Goal: Task Accomplishment & Management: Manage account settings

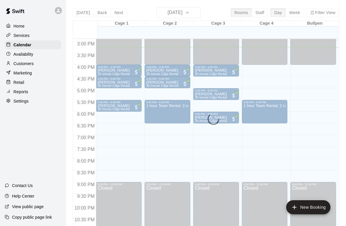
scroll to position [328, 0]
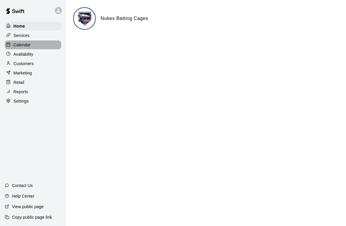
click at [16, 44] on p "Calendar" at bounding box center [21, 45] width 17 height 6
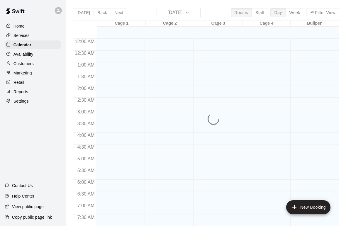
scroll to position [351, 0]
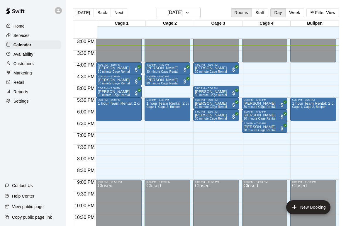
click at [16, 65] on p "Customers" at bounding box center [23, 64] width 20 height 6
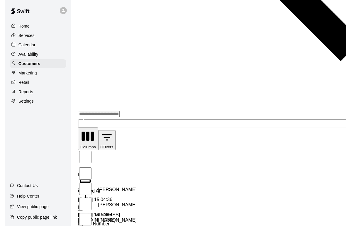
scroll to position [280, 0]
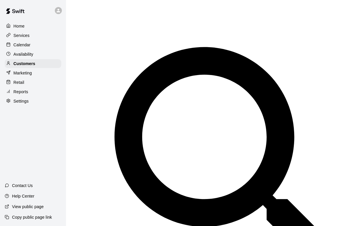
scroll to position [0, 0]
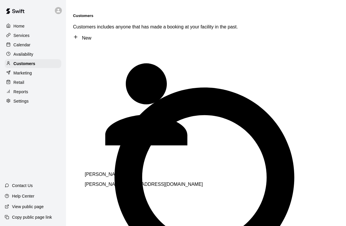
type input "******"
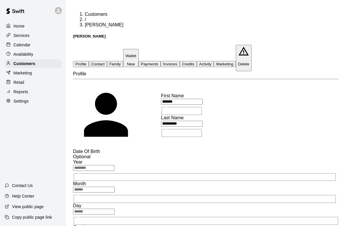
click at [16, 65] on p "Customers" at bounding box center [24, 64] width 22 height 6
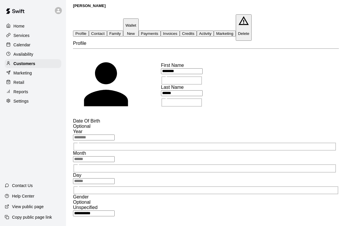
click at [20, 63] on p "Customers" at bounding box center [24, 64] width 22 height 6
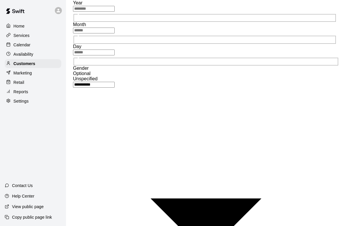
scroll to position [161, 0]
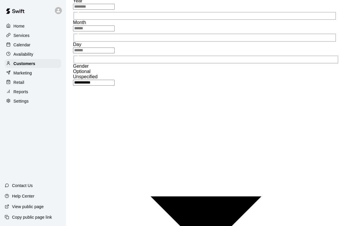
click at [22, 62] on p "Customers" at bounding box center [24, 64] width 22 height 6
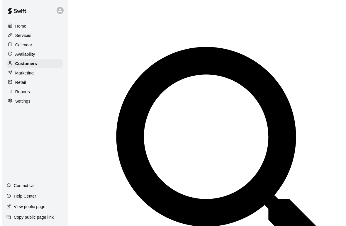
scroll to position [41, 0]
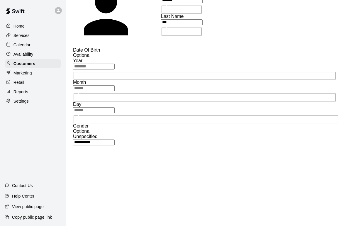
scroll to position [102, 0]
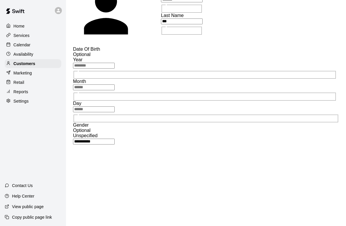
click at [19, 62] on p "Customers" at bounding box center [24, 64] width 22 height 6
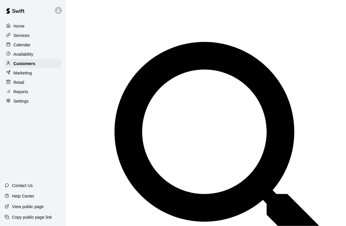
scroll to position [46, 0]
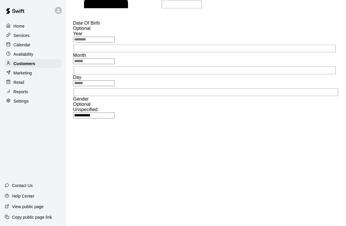
scroll to position [129, 0]
click at [14, 63] on p "Customers" at bounding box center [24, 64] width 22 height 6
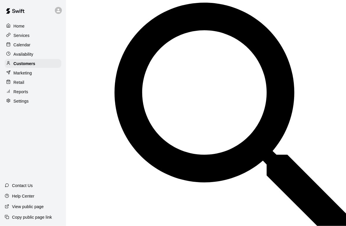
scroll to position [85, 0]
click at [14, 45] on p "Calendar" at bounding box center [21, 45] width 17 height 6
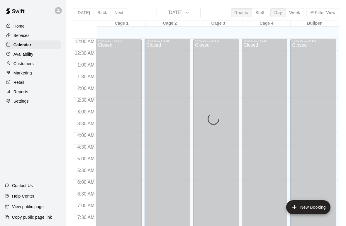
scroll to position [351, 0]
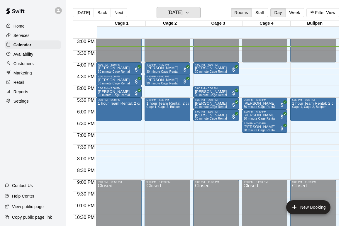
click at [188, 13] on icon "button" at bounding box center [187, 12] width 2 height 1
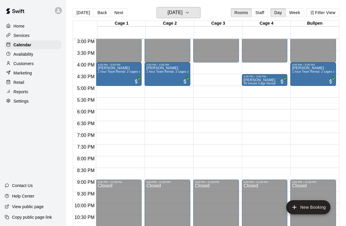
click at [188, 13] on icon "button" at bounding box center [187, 12] width 2 height 1
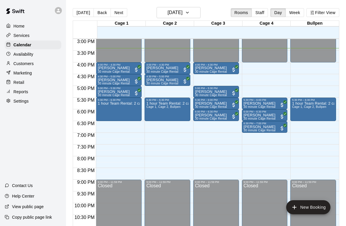
click at [15, 76] on div "Marketing" at bounding box center [33, 73] width 57 height 9
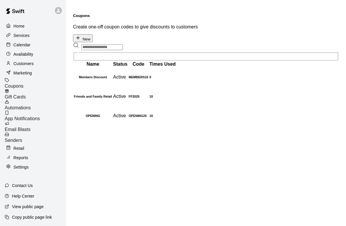
click at [15, 76] on p "Marketing" at bounding box center [22, 73] width 18 height 6
click at [15, 70] on p "Marketing" at bounding box center [22, 73] width 18 height 6
click at [15, 145] on p "Retail" at bounding box center [18, 148] width 11 height 6
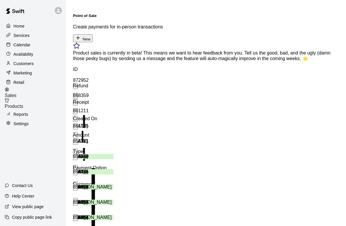
click at [17, 111] on p "Reports" at bounding box center [20, 114] width 15 height 6
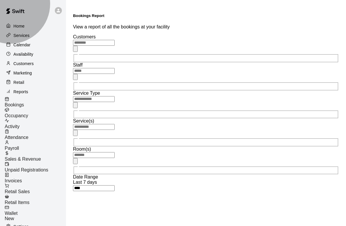
click at [25, 156] on span "Sales & Revenue" at bounding box center [23, 158] width 36 height 5
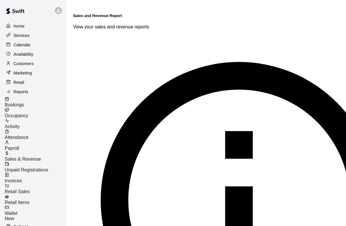
type input "*****"
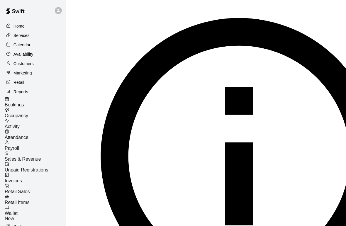
scroll to position [43, 0]
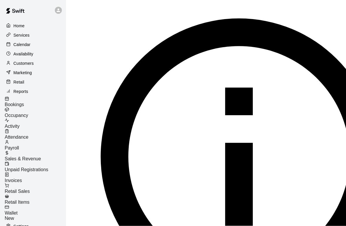
click at [25, 47] on p "Calendar" at bounding box center [21, 45] width 17 height 6
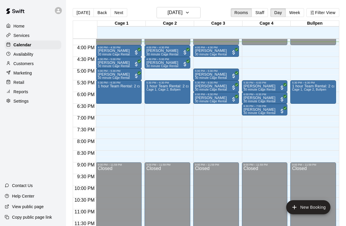
scroll to position [369, 0]
click at [16, 65] on p "Customers" at bounding box center [23, 64] width 20 height 6
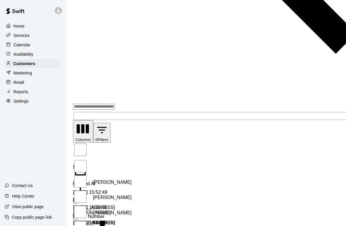
scroll to position [280, 0]
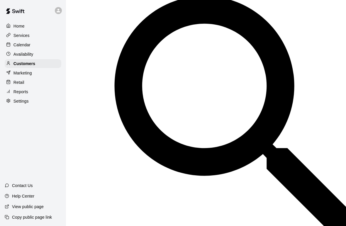
scroll to position [111, 0]
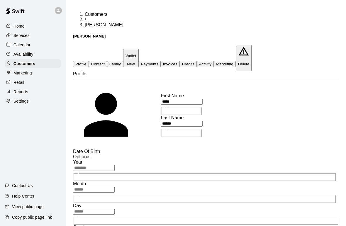
click at [44, 67] on div "Customers" at bounding box center [33, 63] width 57 height 9
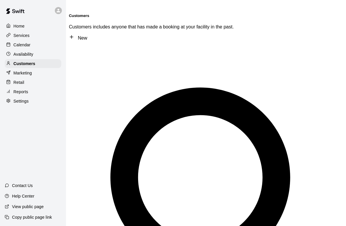
scroll to position [0, 11]
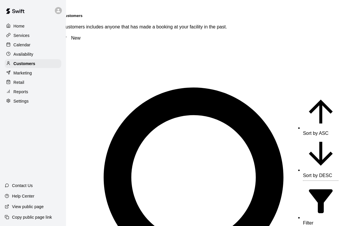
click at [303, 173] on span "Sort by DESC" at bounding box center [317, 175] width 29 height 5
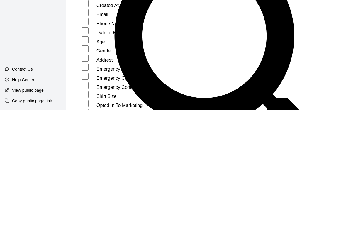
scroll to position [25, 0]
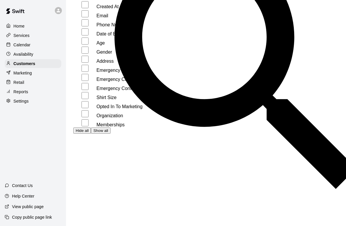
click at [78, 127] on button "Hide all" at bounding box center [82, 130] width 18 height 6
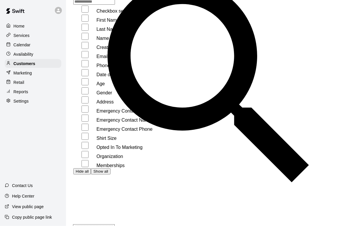
scroll to position [100, 0]
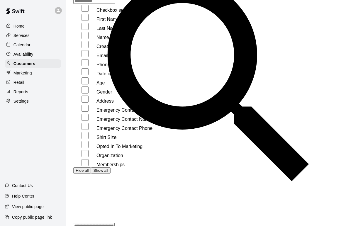
click at [110, 167] on button "Show all" at bounding box center [100, 170] width 19 height 6
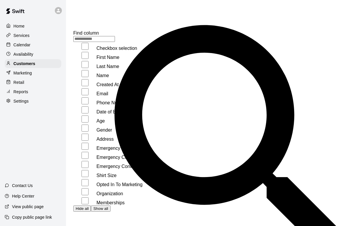
scroll to position [60, 0]
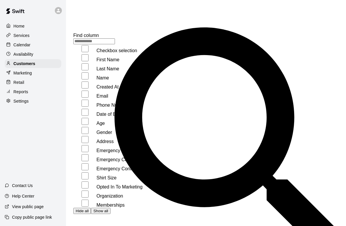
click at [43, 130] on div "Home Services Calendar Availability Customers Marketing Retail Reports Settings…" at bounding box center [33, 113] width 66 height 226
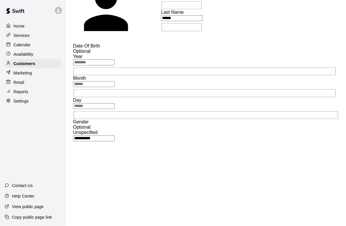
scroll to position [106, 0]
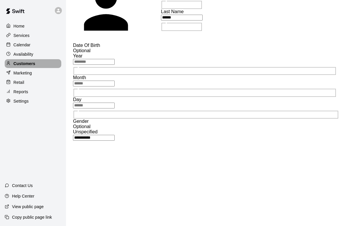
click at [53, 63] on div "Customers" at bounding box center [33, 63] width 57 height 9
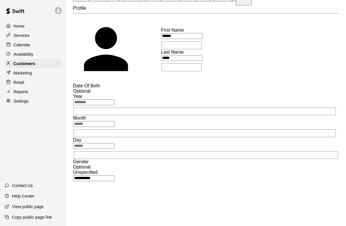
scroll to position [76, 0]
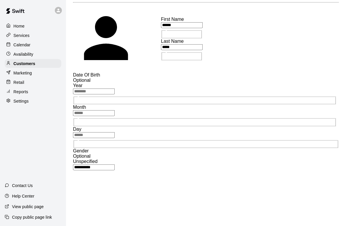
click at [50, 58] on div "Availability" at bounding box center [33, 54] width 57 height 9
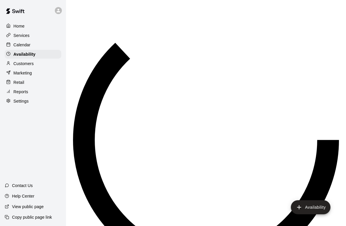
scroll to position [369, 0]
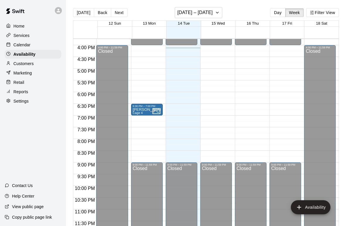
click at [40, 60] on div "Customers" at bounding box center [33, 63] width 57 height 9
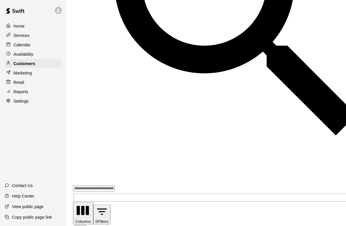
scroll to position [199, 0]
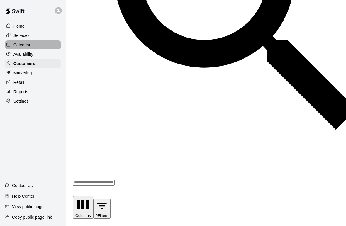
click at [29, 42] on p "Calendar" at bounding box center [21, 45] width 17 height 6
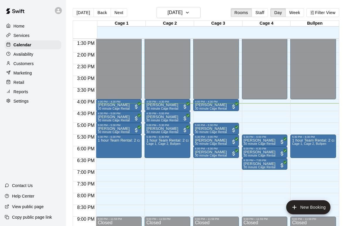
scroll to position [314, 0]
click at [166, 129] on p "[PERSON_NAME]" at bounding box center [162, 129] width 32 height 0
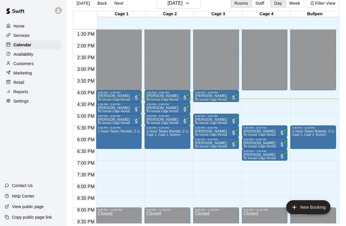
click at [19, 60] on div "Customers" at bounding box center [33, 63] width 57 height 9
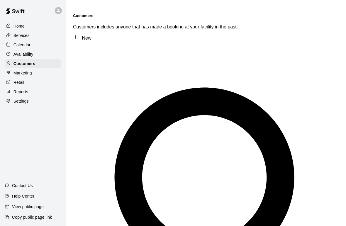
click at [77, 37] on icon at bounding box center [75, 37] width 3 height 0
select select "**"
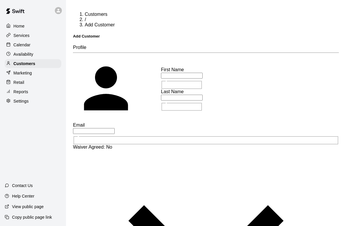
click at [202, 76] on input "text" at bounding box center [182, 76] width 42 height 6
click at [202, 75] on input "text" at bounding box center [182, 76] width 42 height 6
type input "******"
click at [163, 100] on input "text" at bounding box center [182, 98] width 42 height 6
type input "********"
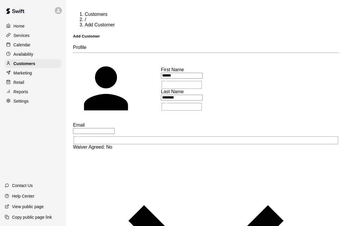
click at [115, 128] on input "text" at bounding box center [94, 131] width 42 height 6
type input "**********"
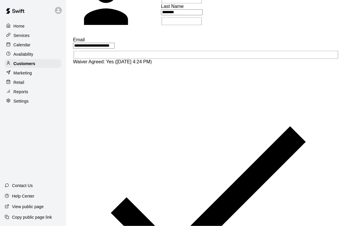
scroll to position [85, 0]
type input "**********"
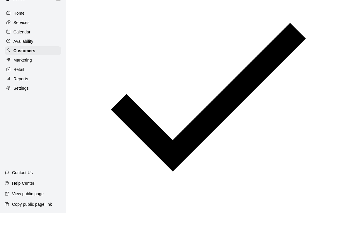
scroll to position [181, 0]
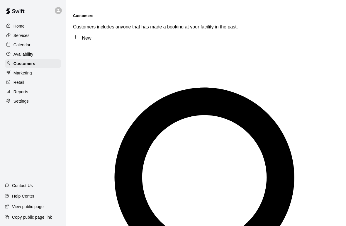
click at [15, 44] on p "Calendar" at bounding box center [21, 45] width 17 height 6
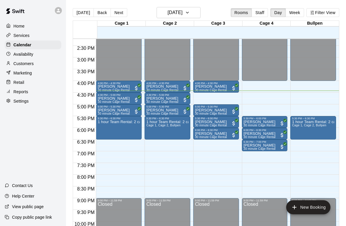
scroll to position [333, 0]
click at [20, 64] on p "Customers" at bounding box center [23, 64] width 20 height 6
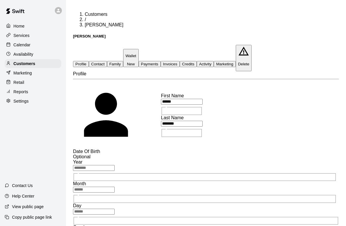
click at [160, 61] on button "Payments" at bounding box center [150, 64] width 22 height 6
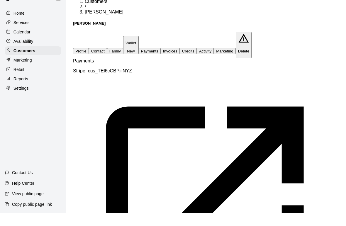
scroll to position [98, 0]
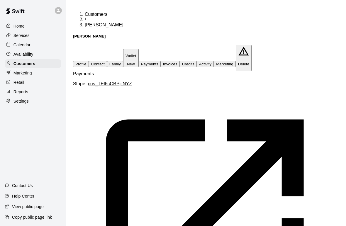
scroll to position [0, 0]
click at [16, 45] on p "Calendar" at bounding box center [21, 45] width 17 height 6
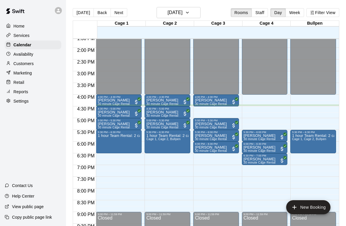
scroll to position [320, 0]
click at [268, 120] on div "12:00 AM – 4:00 PM Closed 5:30 PM – 6:00 PM [PERSON_NAME] 30 minute Cage Rental…" at bounding box center [265, 0] width 46 height 562
click at [262, 119] on div "12:00 AM – 4:00 PM Closed 5:30 PM – 6:00 PM [PERSON_NAME] 30 minute Cage Rental…" at bounding box center [265, 0] width 46 height 562
click at [260, 122] on div "12:00 AM – 4:00 PM Closed 5:30 PM – 6:00 PM [PERSON_NAME] 30 minute Cage Rental…" at bounding box center [265, 0] width 46 height 562
click at [312, 206] on button "New Booking" at bounding box center [308, 207] width 44 height 14
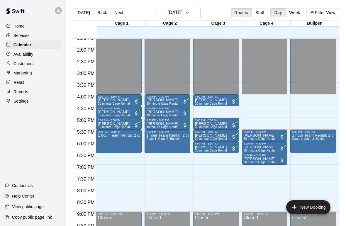
click at [141, 75] on li "30 minute Cage Rental" at bounding box center [99, 72] width 138 height 5
type input "**********"
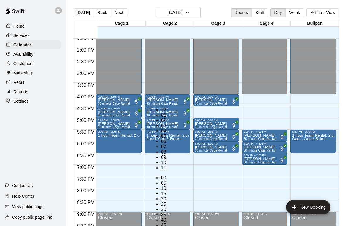
scroll to position [11, 0]
click at [168, 207] on li "30" at bounding box center [164, 209] width 7 height 5
type input "********"
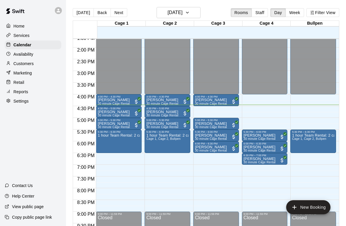
scroll to position [10, 0]
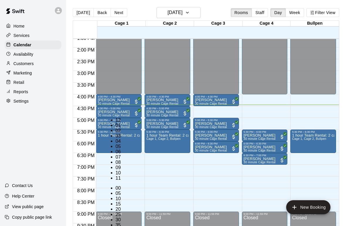
scroll to position [11, 0]
click at [115, 144] on li "05" at bounding box center [118, 146] width 7 height 5
click at [122, 185] on li "00" at bounding box center [118, 187] width 7 height 5
type input "********"
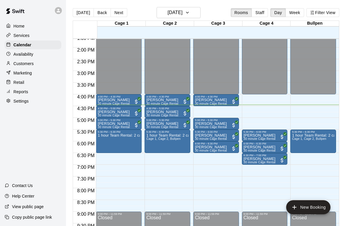
click at [116, 200] on li "Cage 4" at bounding box center [92, 202] width 138 height 5
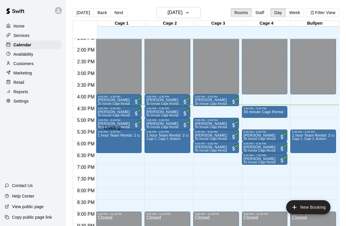
type input "***"
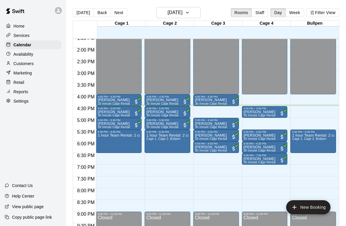
click at [271, 123] on div "12:00 AM – 4:00 PM Closed 4:30 PM – 5:00 PM [PERSON_NAME] 30 minute Cage Rental…" at bounding box center [265, 0] width 46 height 562
click at [314, 208] on button "New Booking" at bounding box center [308, 207] width 44 height 14
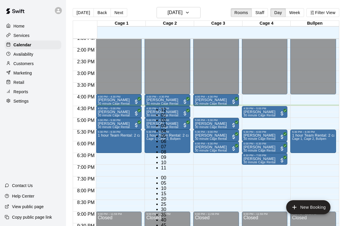
scroll to position [11, 0]
click at [161, 134] on li "05" at bounding box center [164, 136] width 7 height 5
type input "********"
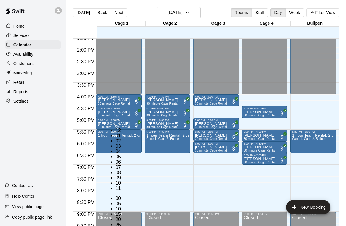
scroll to position [11, 0]
click at [115, 154] on li "05" at bounding box center [118, 156] width 7 height 5
type input "********"
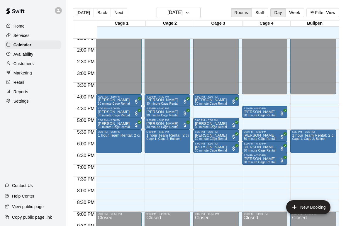
click at [115, 200] on li "Cage 4" at bounding box center [92, 202] width 138 height 5
click at [141, 75] on li "30 minute Cage Rental" at bounding box center [99, 72] width 138 height 5
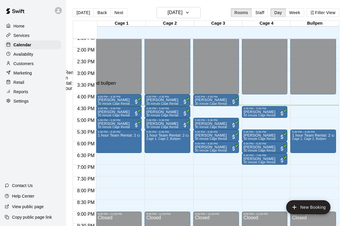
type input "**********"
type input "**"
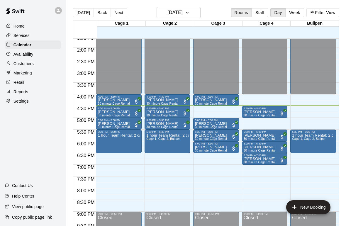
click at [216, 106] on div "4:00 PM – 4:30 PM [PERSON_NAME] 30 minute Cage Rental" at bounding box center [216, 100] width 46 height 12
click at [226, 110] on div "12:00 AM – 4:00 PM Closed 4:00 PM – 4:30 PM [PERSON_NAME] 30 minute Cage Rental…" at bounding box center [216, 0] width 46 height 562
click at [223, 112] on div "12:00 AM – 4:00 PM Closed 4:00 PM – 4:30 PM [PERSON_NAME] 30 minute Cage Rental…" at bounding box center [216, 0] width 46 height 562
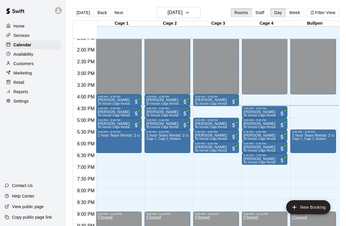
click at [311, 203] on button "New Booking" at bounding box center [308, 207] width 44 height 14
click at [145, 75] on li "30 minute Cage Rental" at bounding box center [99, 72] width 138 height 5
type input "**********"
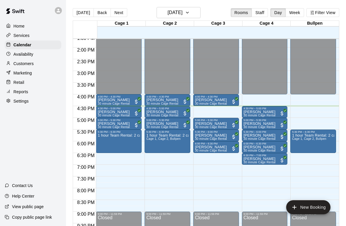
click at [118, 194] on li "Cage 3" at bounding box center [92, 196] width 138 height 5
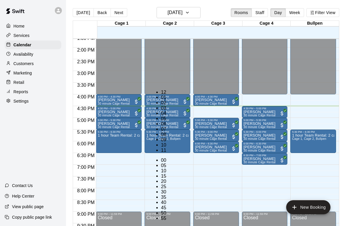
scroll to position [11, 0]
click at [168, 189] on li "30" at bounding box center [164, 191] width 7 height 5
type input "********"
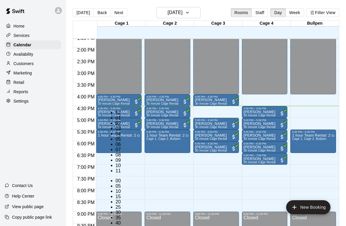
scroll to position [11, 0]
click at [115, 136] on li "05" at bounding box center [118, 138] width 7 height 5
click at [122, 178] on li "00" at bounding box center [118, 180] width 7 height 5
type input "********"
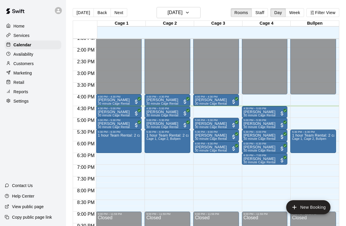
type input "*"
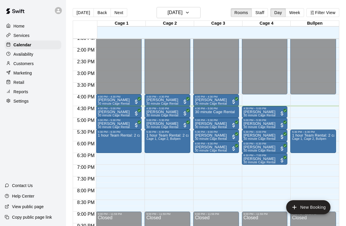
type input "***"
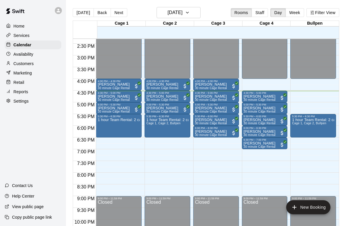
scroll to position [335, 0]
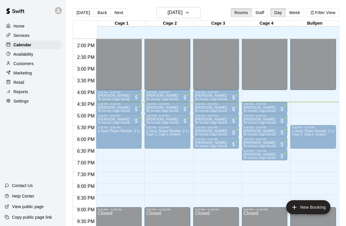
scroll to position [324, 0]
click at [18, 28] on p "Home" at bounding box center [18, 26] width 11 height 6
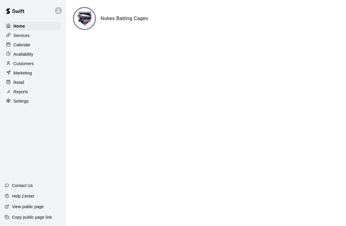
click at [19, 62] on p "Customers" at bounding box center [23, 64] width 20 height 6
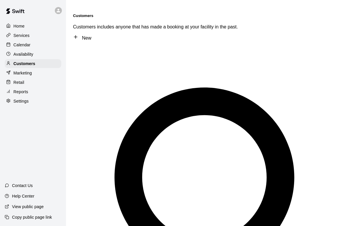
click at [18, 47] on p "Calendar" at bounding box center [21, 45] width 17 height 6
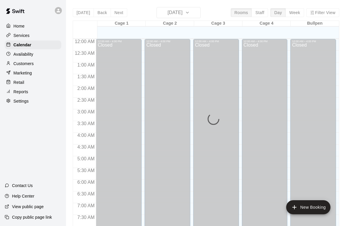
scroll to position [351, 0]
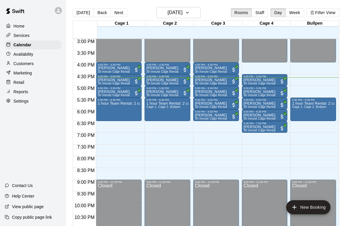
click at [18, 82] on p "Retail" at bounding box center [18, 82] width 11 height 6
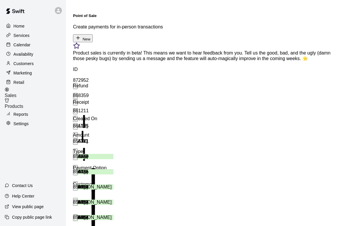
click at [93, 34] on button "New" at bounding box center [83, 38] width 20 height 8
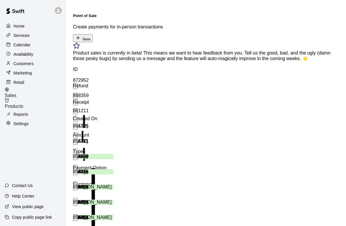
type input "********"
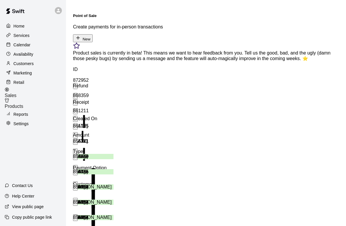
click at [21, 70] on p "Marketing" at bounding box center [22, 73] width 18 height 6
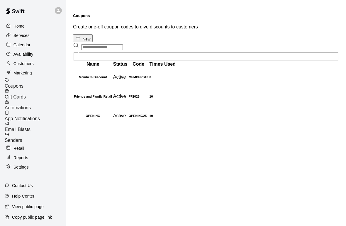
click at [15, 145] on p "Retail" at bounding box center [18, 148] width 11 height 6
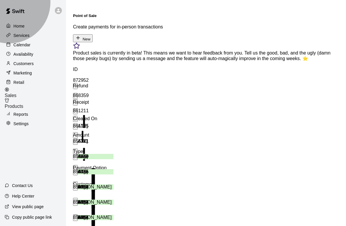
click at [16, 93] on span "Sales" at bounding box center [11, 95] width 12 height 5
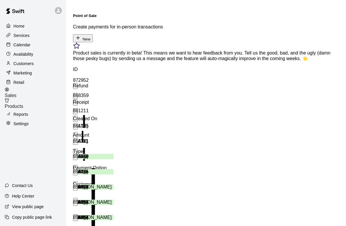
click at [93, 34] on button "New" at bounding box center [83, 38] width 20 height 8
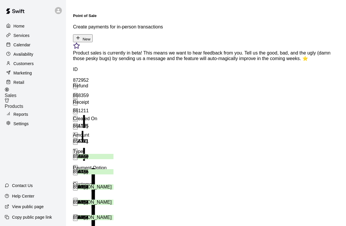
type input "*********"
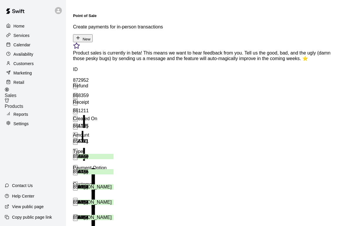
click at [25, 55] on p "Availability" at bounding box center [23, 54] width 20 height 6
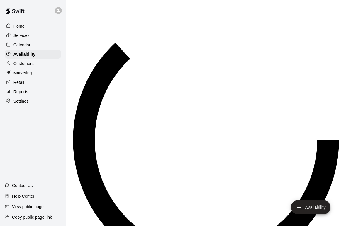
scroll to position [369, 0]
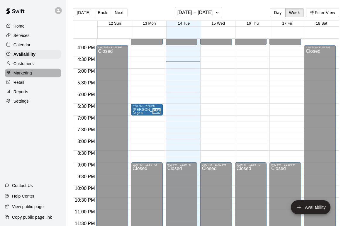
click at [16, 73] on p "Marketing" at bounding box center [22, 73] width 18 height 6
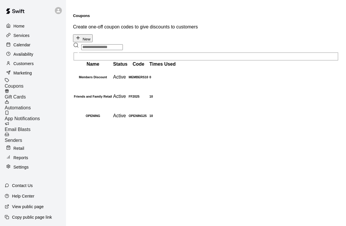
click at [112, 75] on h6 "Members Discount" at bounding box center [93, 77] width 38 height 4
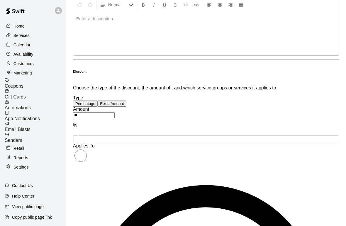
scroll to position [162, 0]
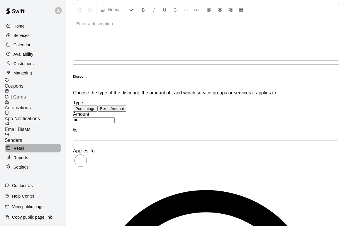
click at [15, 145] on p "Retail" at bounding box center [18, 148] width 11 height 6
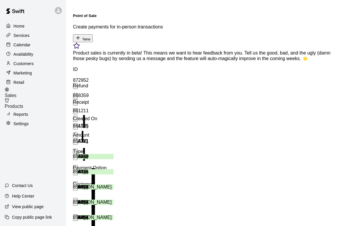
click at [93, 34] on button "New" at bounding box center [83, 38] width 20 height 8
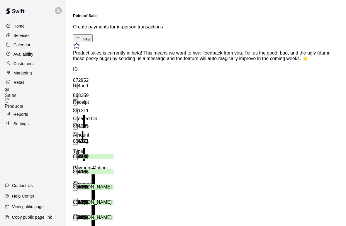
type input "****"
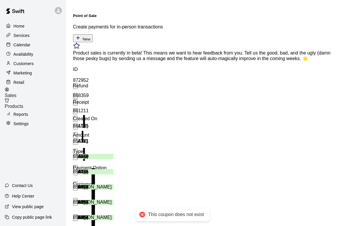
type input "*********"
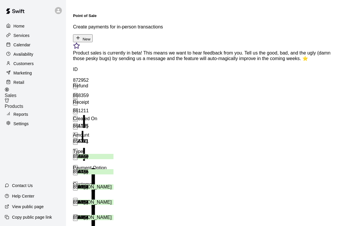
click at [93, 34] on button "New" at bounding box center [83, 38] width 20 height 8
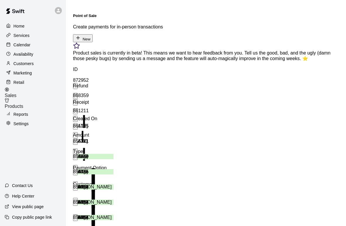
type input "****"
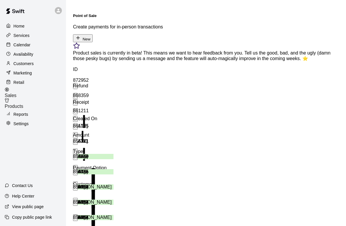
type input "*********"
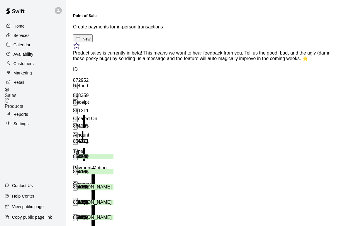
type input "****"
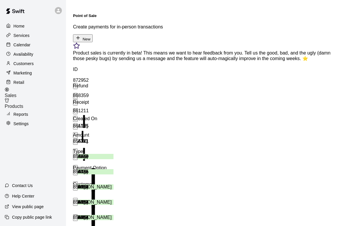
type input "*********"
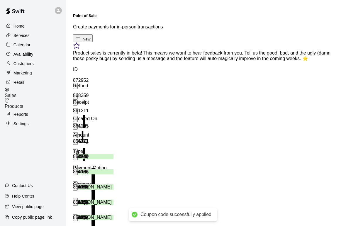
click at [17, 46] on p "Calendar" at bounding box center [21, 45] width 17 height 6
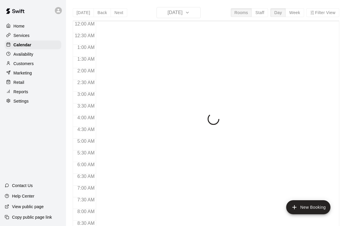
scroll to position [351, 0]
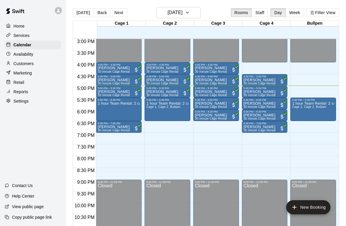
click at [15, 82] on p "Retail" at bounding box center [18, 82] width 11 height 6
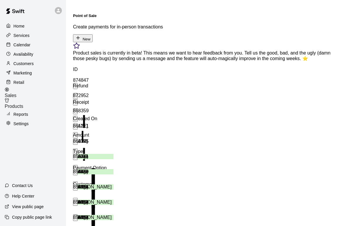
click at [93, 34] on button "New" at bounding box center [83, 38] width 20 height 8
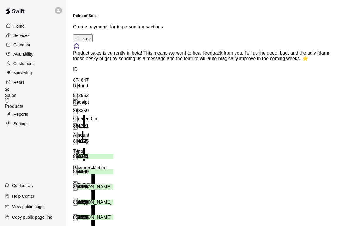
type input "****"
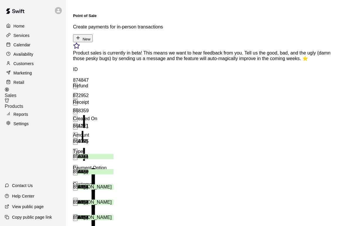
type input "******"
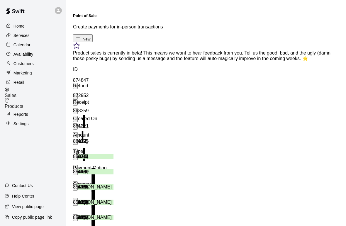
scroll to position [0, 0]
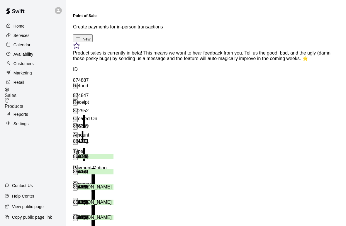
click at [14, 45] on p "Calendar" at bounding box center [21, 45] width 17 height 6
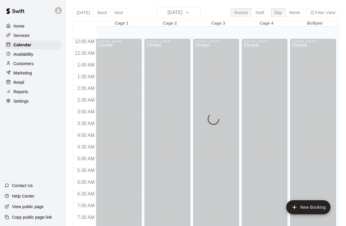
scroll to position [351, 0]
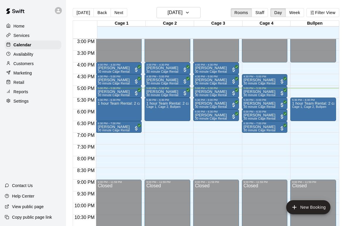
click at [266, 92] on p "[PERSON_NAME]" at bounding box center [259, 92] width 32 height 0
click at [18, 64] on p "Customers" at bounding box center [23, 64] width 20 height 6
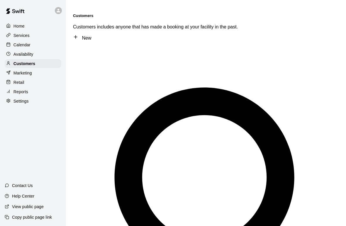
click at [17, 81] on p "Retail" at bounding box center [18, 82] width 11 height 6
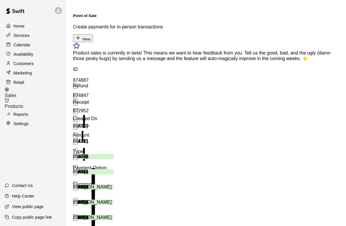
click at [19, 111] on p "Reports" at bounding box center [20, 114] width 15 height 6
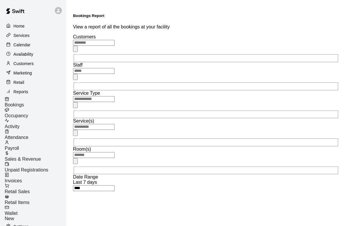
click at [23, 156] on span "Sales & Revenue" at bounding box center [23, 158] width 36 height 5
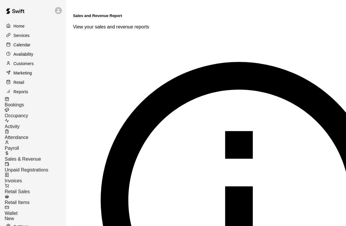
click at [24, 189] on span "Retail Sales" at bounding box center [17, 191] width 25 height 5
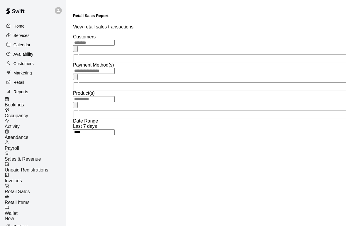
click at [24, 102] on span "Bookings" at bounding box center [14, 104] width 19 height 5
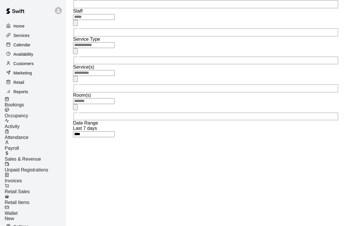
scroll to position [24, 0]
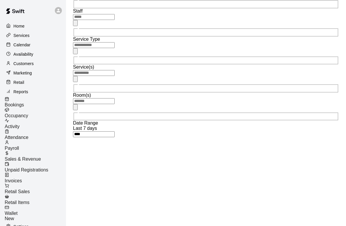
click at [20, 63] on p "Customers" at bounding box center [23, 64] width 20 height 6
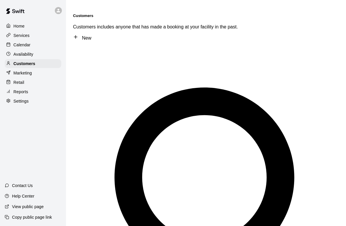
click at [18, 24] on p "Home" at bounding box center [18, 26] width 11 height 6
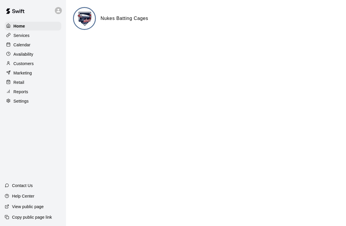
click at [24, 44] on p "Calendar" at bounding box center [21, 45] width 17 height 6
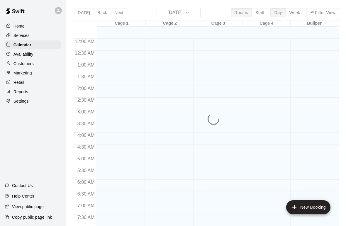
scroll to position [351, 0]
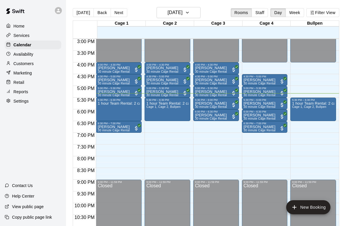
click at [121, 113] on div "1 hour Team Rental: 2 cages and bullpen" at bounding box center [119, 214] width 42 height 226
click at [16, 62] on p "Customers" at bounding box center [23, 64] width 20 height 6
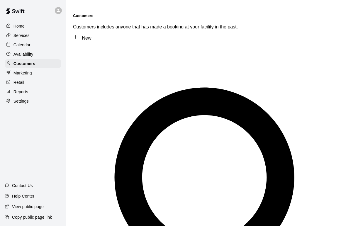
click at [218, 46] on div "​ ​" at bounding box center [239, 220] width 332 height 349
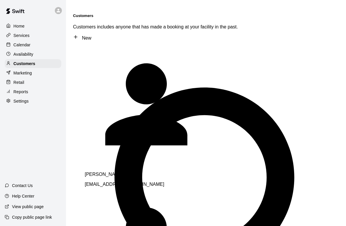
type input "*****"
click at [151, 172] on div "[PERSON_NAME] [EMAIL_ADDRESS][DOMAIN_NAME]" at bounding box center [167, 179] width 164 height 15
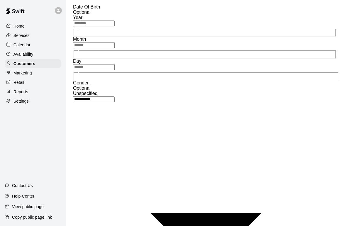
scroll to position [144, 8]
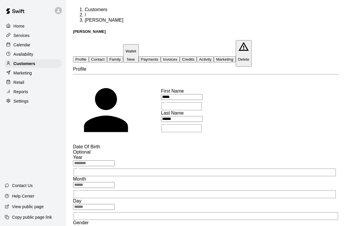
scroll to position [4, 2]
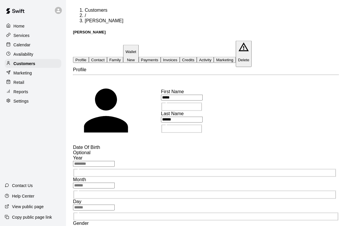
click at [123, 57] on button "Family" at bounding box center [115, 60] width 16 height 6
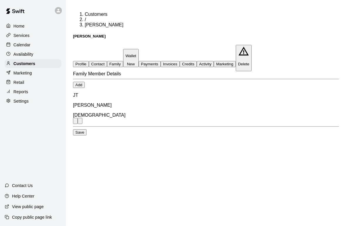
scroll to position [0, 2]
click at [86, 135] on button "Save" at bounding box center [79, 132] width 13 height 6
click at [1, 31] on div "Home Services Calendar Availability Customers Marketing Retail Reports Settings" at bounding box center [33, 63] width 66 height 85
click at [16, 63] on p "Customers" at bounding box center [24, 64] width 22 height 6
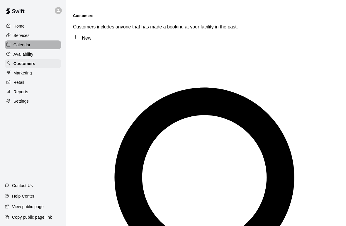
click at [13, 45] on div at bounding box center [9, 45] width 7 height 6
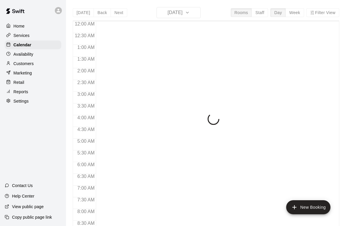
scroll to position [351, 0]
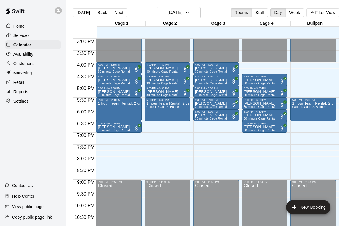
click at [20, 92] on p "Reports" at bounding box center [20, 92] width 15 height 6
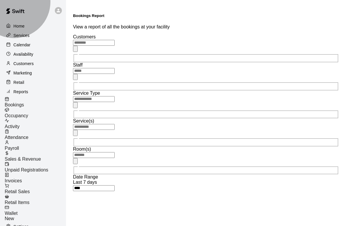
click at [28, 156] on span "Sales & Revenue" at bounding box center [23, 158] width 36 height 5
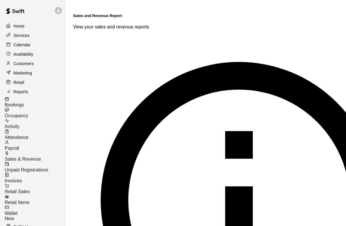
scroll to position [0, 1]
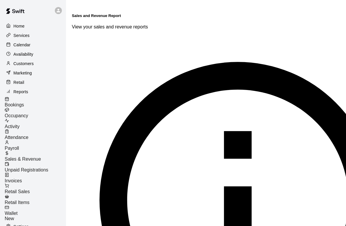
type input "******"
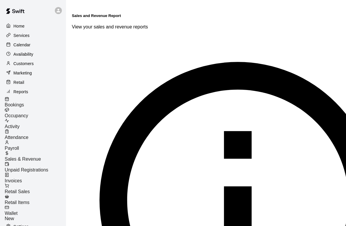
type input "**********"
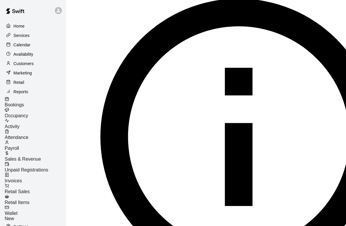
scroll to position [63, 0]
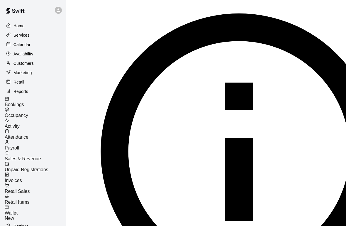
click at [17, 24] on p "Home" at bounding box center [18, 26] width 11 height 6
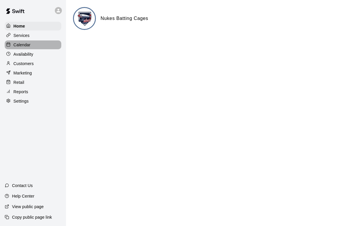
click at [14, 45] on p "Calendar" at bounding box center [21, 45] width 17 height 6
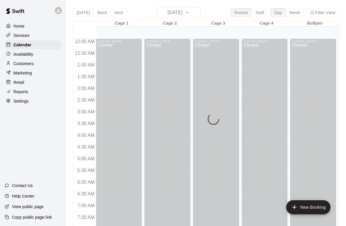
scroll to position [351, 0]
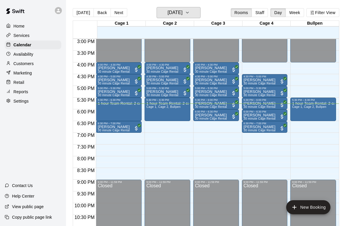
click at [195, 17] on button "[DATE]" at bounding box center [178, 12] width 44 height 11
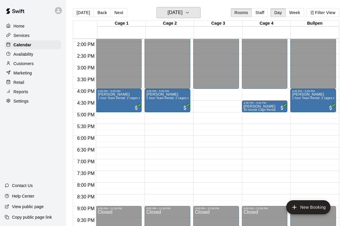
scroll to position [325, 0]
click at [18, 23] on p "Home" at bounding box center [18, 26] width 11 height 6
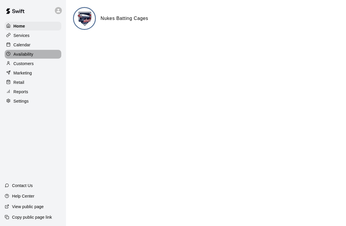
click at [17, 53] on p "Availability" at bounding box center [23, 54] width 20 height 6
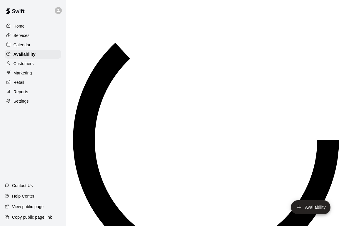
scroll to position [369, 0]
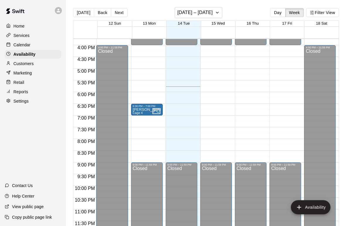
click at [19, 45] on p "Calendar" at bounding box center [21, 45] width 17 height 6
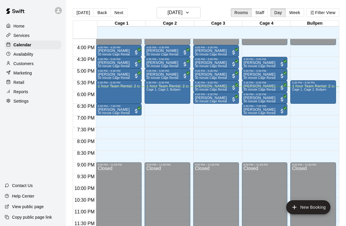
scroll to position [369, 0]
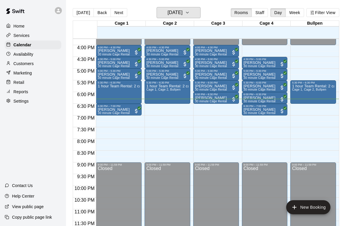
click at [194, 8] on button "[DATE]" at bounding box center [178, 12] width 44 height 11
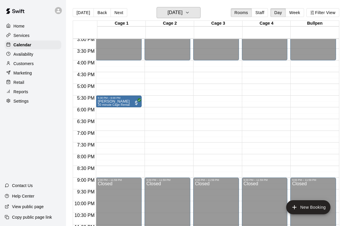
scroll to position [354, 0]
click at [189, 9] on icon "button" at bounding box center [187, 12] width 5 height 7
click at [193, 11] on button "[DATE]" at bounding box center [178, 12] width 44 height 11
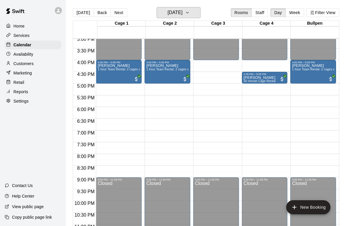
click at [189, 10] on icon "button" at bounding box center [187, 12] width 5 height 7
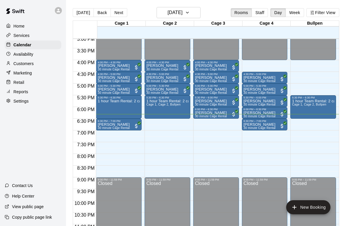
click at [29, 65] on p "Customers" at bounding box center [23, 64] width 20 height 6
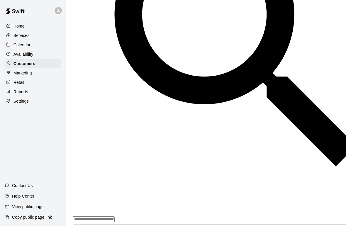
scroll to position [163, 0]
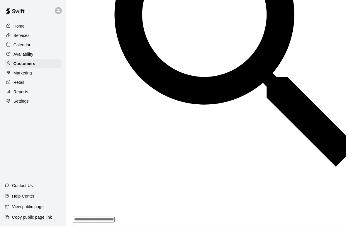
click at [17, 24] on p "Home" at bounding box center [18, 26] width 11 height 6
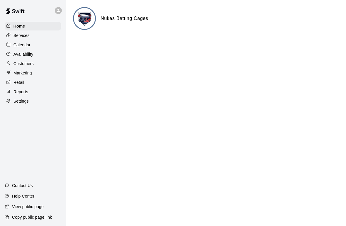
click at [26, 52] on p "Availability" at bounding box center [23, 54] width 20 height 6
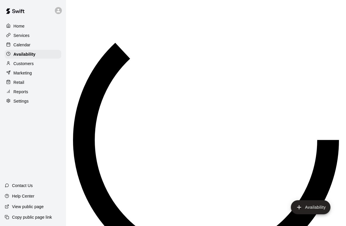
scroll to position [369, 0]
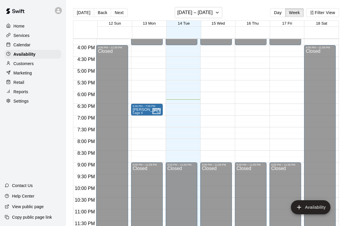
click at [20, 43] on p "Calendar" at bounding box center [21, 45] width 17 height 6
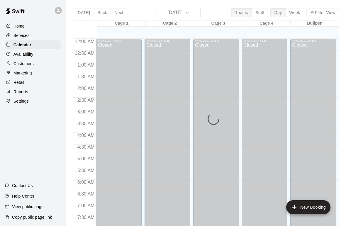
scroll to position [351, 0]
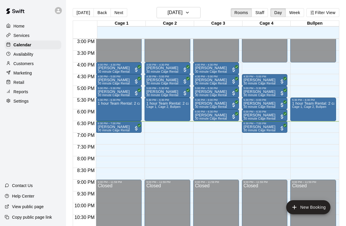
click at [107, 108] on div "1 hour Team Rental: 2 cages and bullpen" at bounding box center [119, 214] width 42 height 226
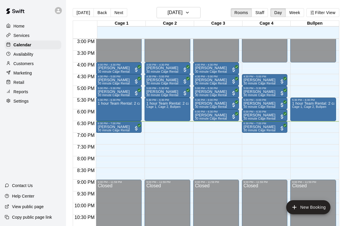
click at [122, 111] on div "1 hour Team Rental: 2 cages and bullpen" at bounding box center [119, 214] width 42 height 226
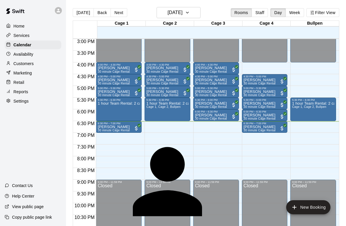
type input "*****"
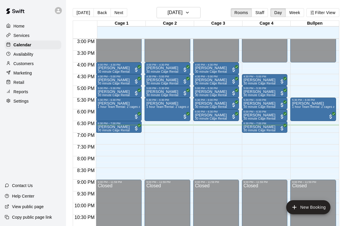
click at [13, 82] on div at bounding box center [9, 83] width 7 height 6
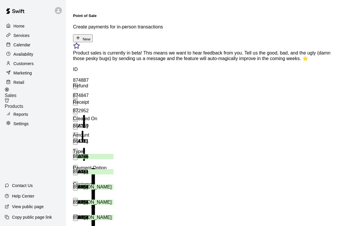
click at [23, 104] on span "Products" at bounding box center [14, 106] width 18 height 5
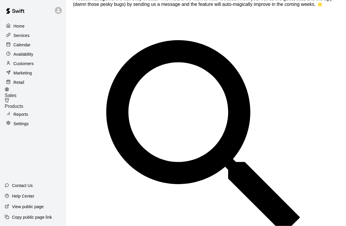
scroll to position [53, 0]
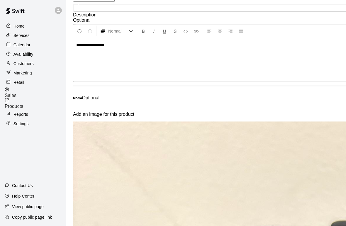
scroll to position [98, 0]
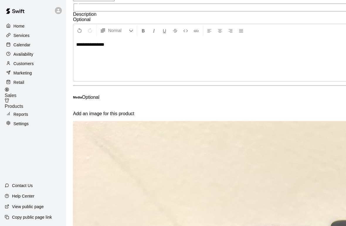
type input "*"
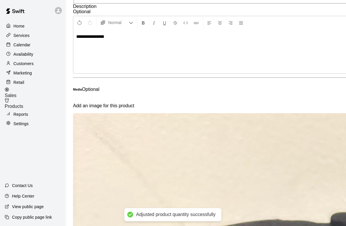
type input "*"
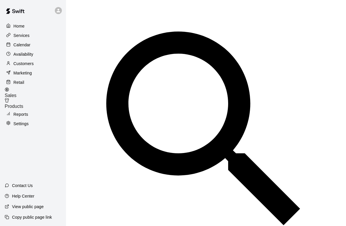
scroll to position [61, 0]
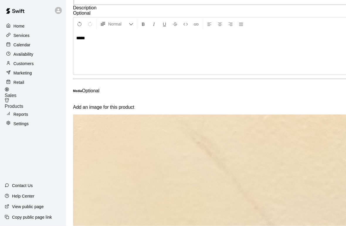
scroll to position [106, 0]
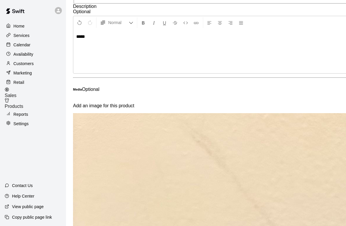
type input "*"
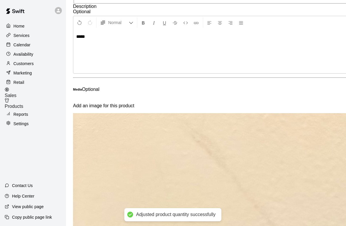
type input "*"
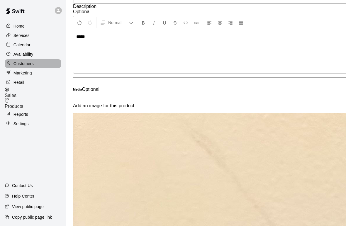
click at [18, 64] on p "Customers" at bounding box center [23, 64] width 20 height 6
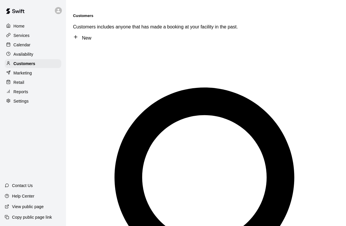
click at [15, 46] on p "Calendar" at bounding box center [21, 45] width 17 height 6
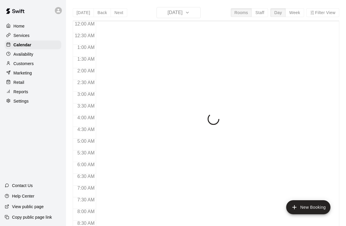
scroll to position [351, 0]
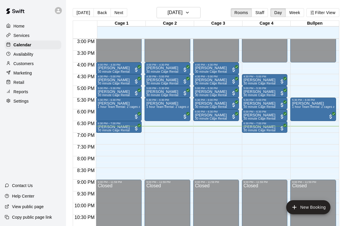
click at [18, 64] on p "Customers" at bounding box center [23, 64] width 20 height 6
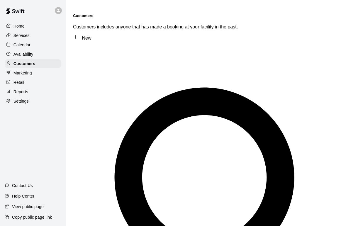
click at [76, 35] on icon at bounding box center [76, 36] width 0 height 3
select select "**"
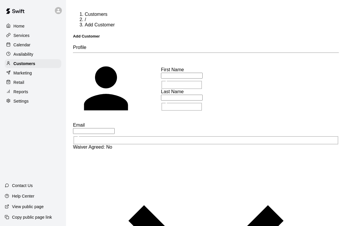
click at [202, 67] on div "First Name" at bounding box center [182, 69] width 42 height 5
click at [202, 73] on input "text" at bounding box center [182, 76] width 42 height 6
type input "****"
click at [178, 100] on input "text" at bounding box center [182, 98] width 42 height 6
type input "******"
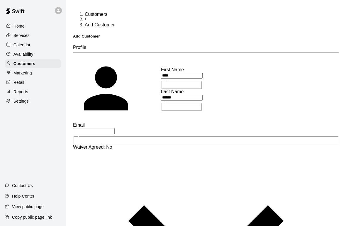
click at [115, 128] on input "text" at bounding box center [94, 131] width 42 height 6
type input "**********"
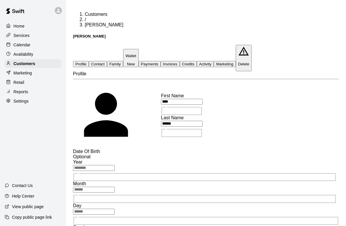
click at [160, 61] on button "Payments" at bounding box center [150, 64] width 22 height 6
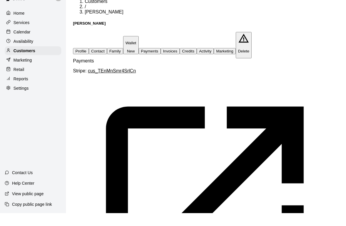
scroll to position [98, 0]
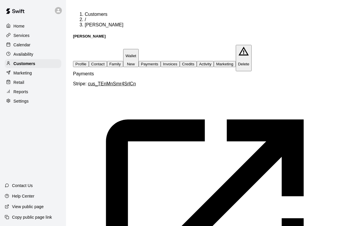
scroll to position [0, 0]
click at [22, 46] on p "Calendar" at bounding box center [21, 45] width 17 height 6
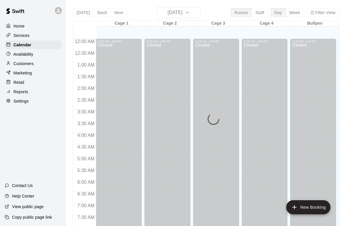
scroll to position [351, 0]
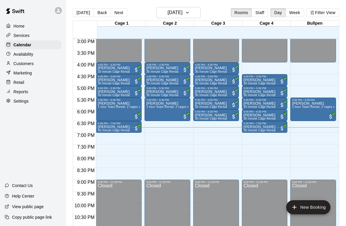
click at [309, 207] on button "New Booking" at bounding box center [308, 207] width 44 height 14
click at [133, 81] on li "30 minute Bullpen" at bounding box center [99, 77] width 138 height 5
type input "**********"
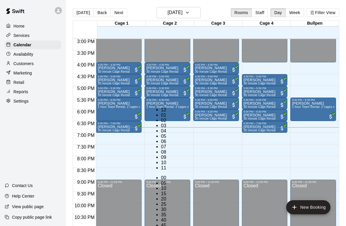
scroll to position [11, 0]
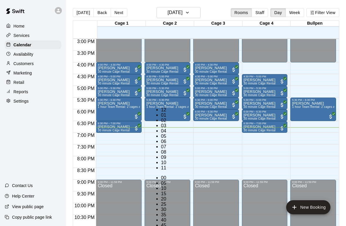
click at [168, 226] on li "50" at bounding box center [164, 230] width 7 height 5
type input "********"
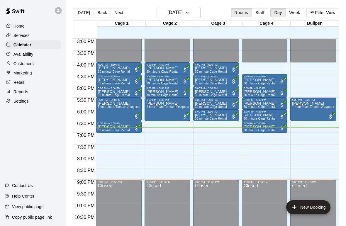
click at [115, 165] on li "07" at bounding box center [118, 167] width 7 height 5
click at [122, 217] on li "20" at bounding box center [118, 219] width 7 height 5
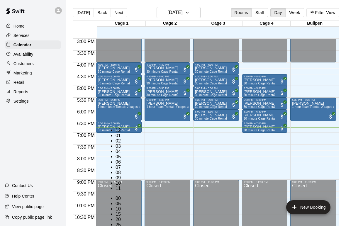
type input "********"
click at [123, 205] on li "Bullpen" at bounding box center [92, 207] width 138 height 5
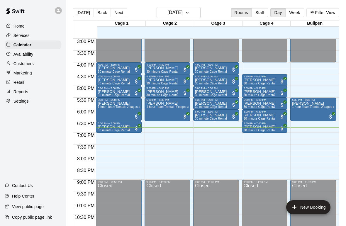
scroll to position [89, 0]
type input "***"
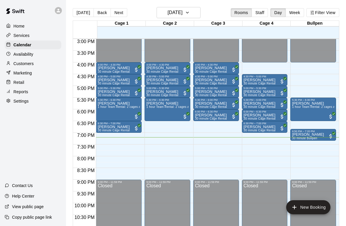
click at [18, 26] on p "Home" at bounding box center [18, 26] width 11 height 6
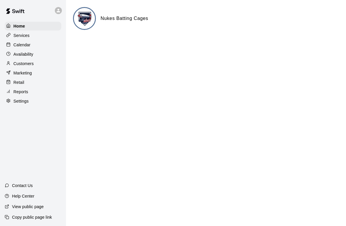
click at [23, 64] on p "Customers" at bounding box center [23, 64] width 20 height 6
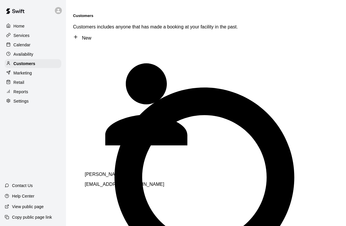
type input "**********"
click at [107, 182] on span "[EMAIL_ADDRESS][DOMAIN_NAME]" at bounding box center [124, 184] width 79 height 5
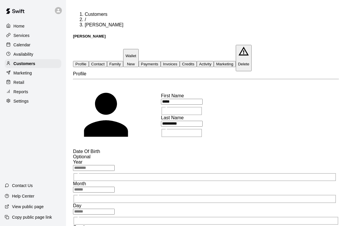
click at [160, 61] on button "Payments" at bounding box center [150, 64] width 22 height 6
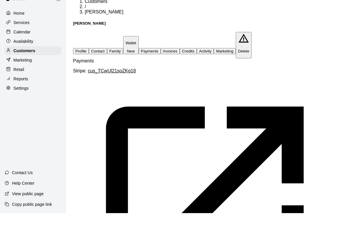
scroll to position [78, 0]
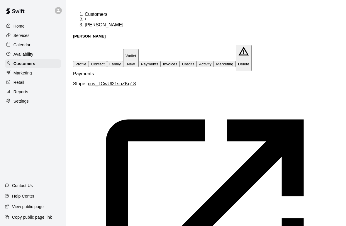
scroll to position [0, 0]
click at [18, 43] on p "Calendar" at bounding box center [21, 45] width 17 height 6
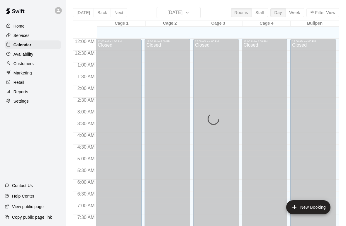
scroll to position [351, 0]
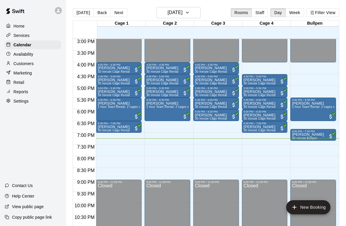
click at [314, 204] on button "New Booking" at bounding box center [308, 207] width 44 height 14
click at [141, 75] on li "30 minute Cage Rental" at bounding box center [99, 72] width 138 height 5
type input "**********"
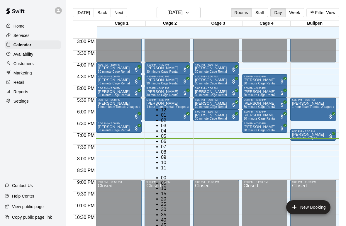
scroll to position [11, 0]
click at [168, 196] on li "20" at bounding box center [164, 198] width 7 height 5
type input "********"
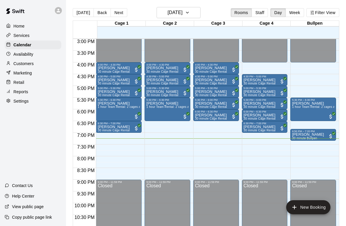
type input "********"
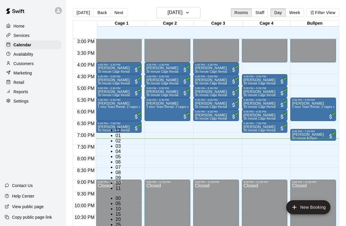
click at [116, 184] on li "Cage 1" at bounding box center [92, 186] width 138 height 5
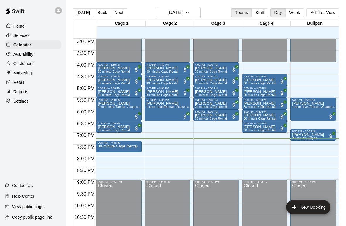
type input "*****"
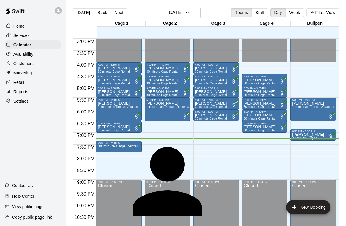
scroll to position [10, 0]
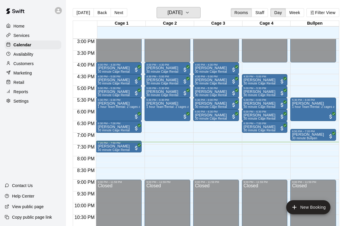
click at [188, 13] on icon "button" at bounding box center [187, 12] width 2 height 1
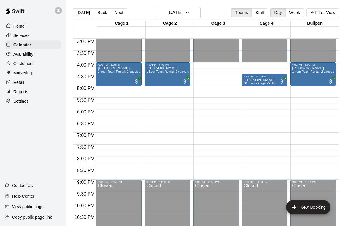
click at [22, 55] on p "Availability" at bounding box center [23, 54] width 20 height 6
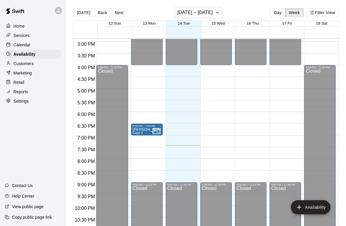
scroll to position [349, 0]
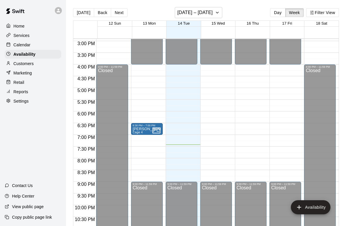
click at [16, 45] on p "Calendar" at bounding box center [21, 45] width 17 height 6
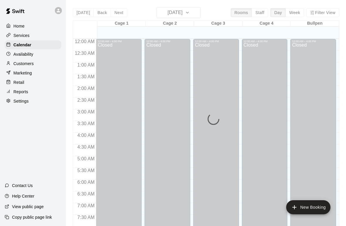
scroll to position [351, 0]
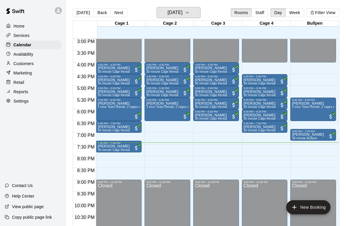
click at [195, 8] on button "[DATE]" at bounding box center [178, 12] width 44 height 11
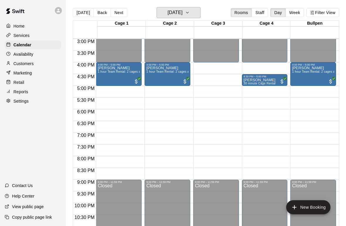
click at [189, 10] on icon "button" at bounding box center [187, 12] width 5 height 7
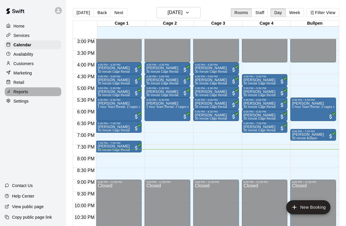
click at [16, 93] on p "Reports" at bounding box center [20, 92] width 15 height 6
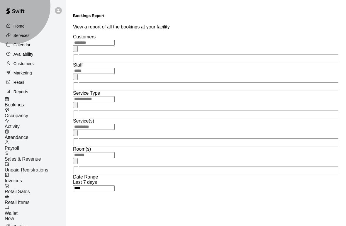
click at [27, 189] on span "Retail Sales" at bounding box center [17, 191] width 25 height 5
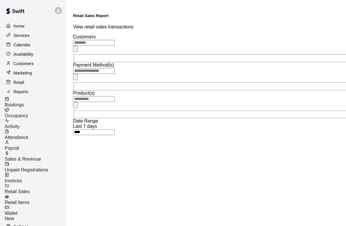
type input "******"
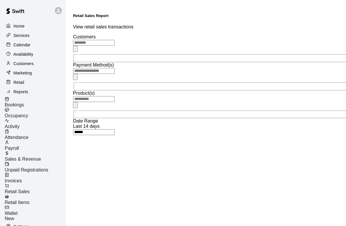
scroll to position [142, 0]
click at [29, 156] on span "Sales & Revenue" at bounding box center [23, 158] width 36 height 5
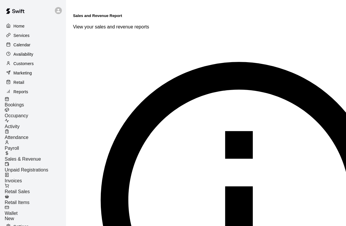
type input "*****"
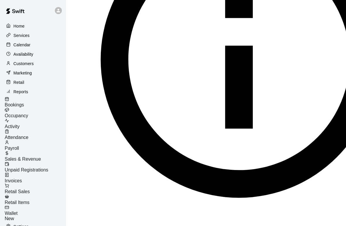
click at [31, 44] on div "Calendar" at bounding box center [33, 44] width 57 height 9
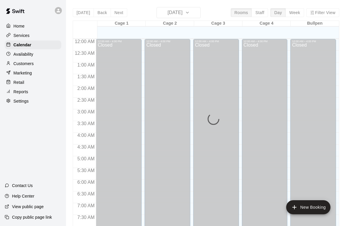
scroll to position [351, 0]
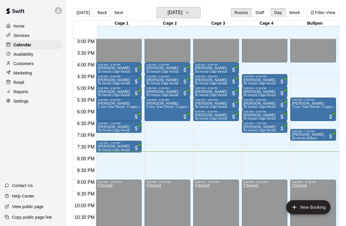
click at [189, 12] on icon "button" at bounding box center [187, 12] width 5 height 7
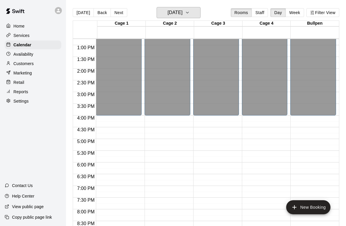
scroll to position [301, 0]
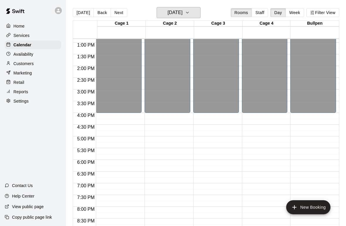
click at [199, 12] on button "[DATE]" at bounding box center [178, 12] width 44 height 11
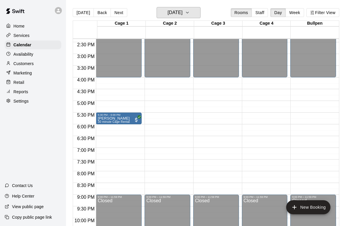
scroll to position [337, 0]
click at [189, 11] on icon "button" at bounding box center [187, 12] width 5 height 7
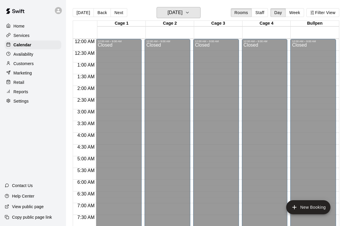
scroll to position [0, 0]
click at [197, 8] on button "[DATE]" at bounding box center [178, 12] width 44 height 11
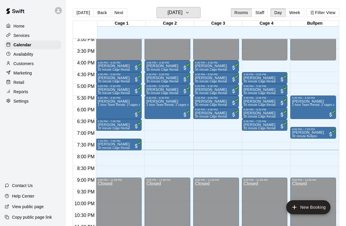
scroll to position [352, 0]
